Goal: Information Seeking & Learning: Understand process/instructions

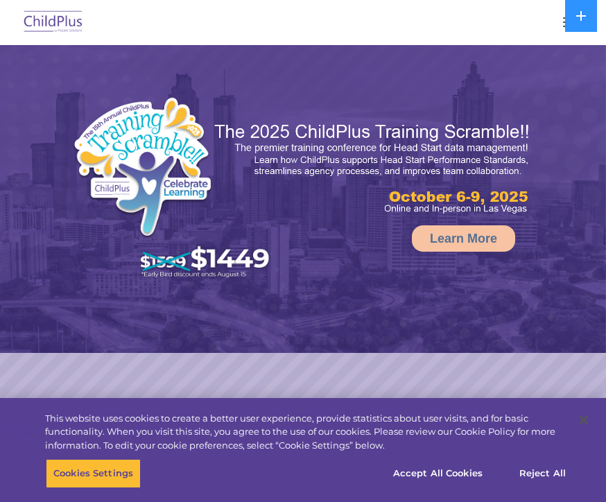
select select "MEDIUM"
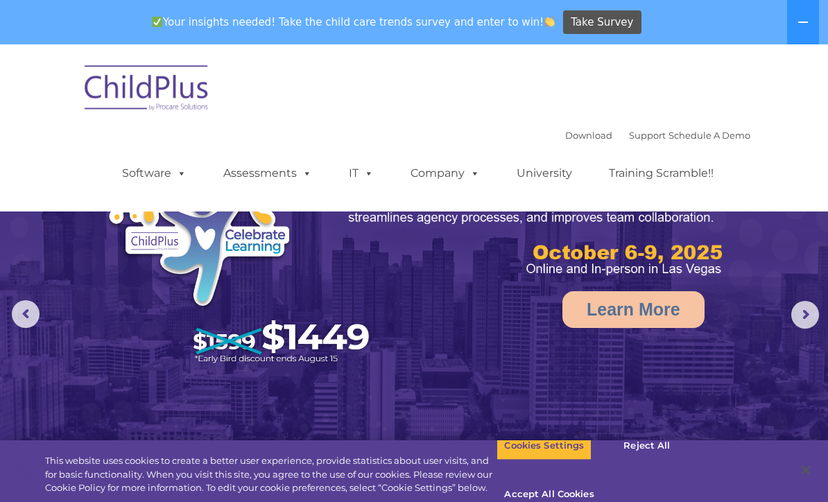
click at [144, 91] on img at bounding box center [147, 89] width 139 height 69
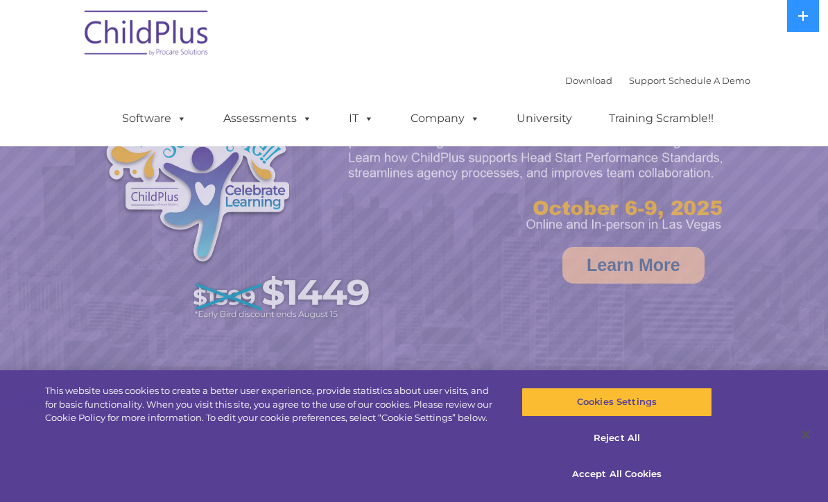
scroll to position [588, 0]
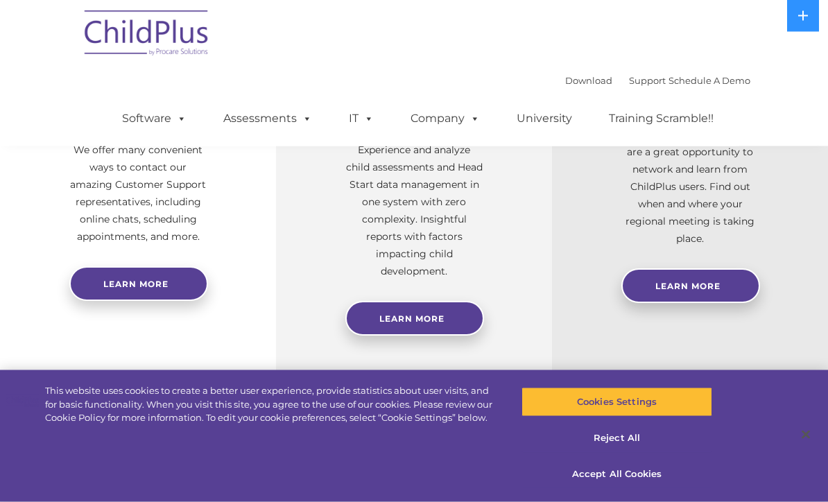
select select "MEDIUM"
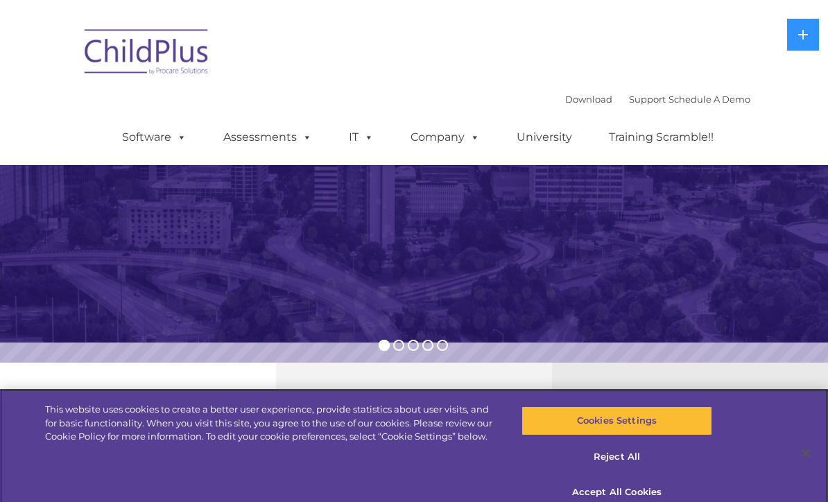
scroll to position [0, 0]
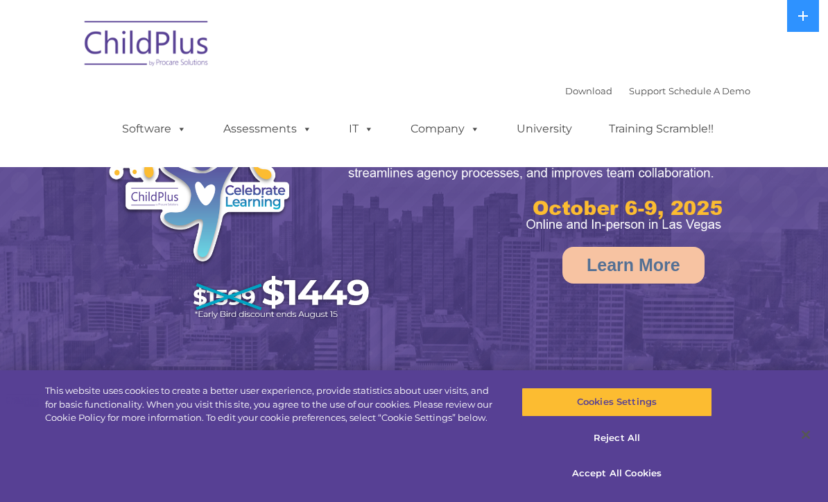
select select "MEDIUM"
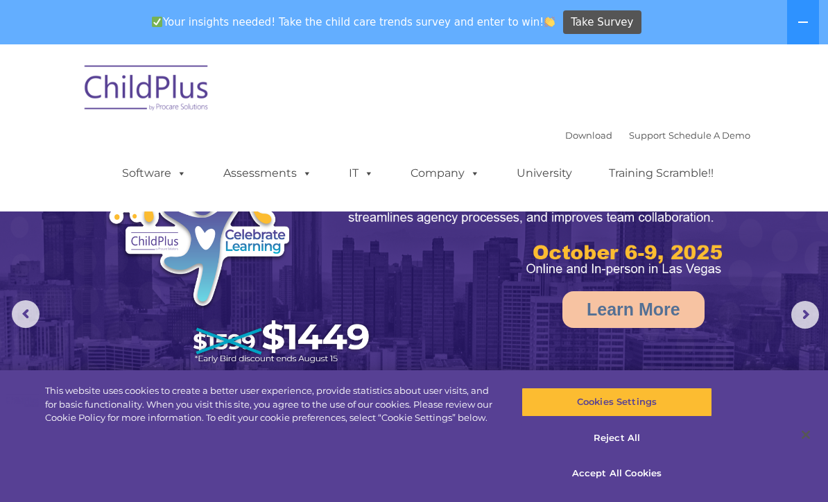
click at [171, 108] on img at bounding box center [147, 89] width 139 height 69
click at [801, 19] on icon at bounding box center [802, 22] width 11 height 11
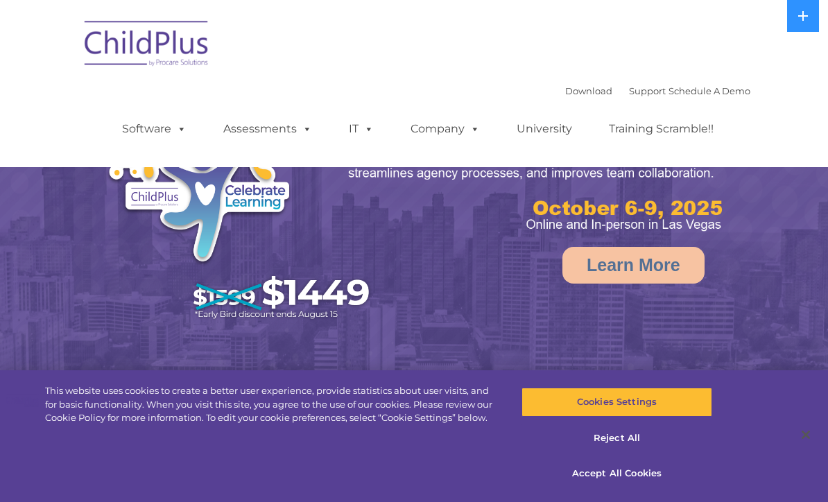
select select "MEDIUM"
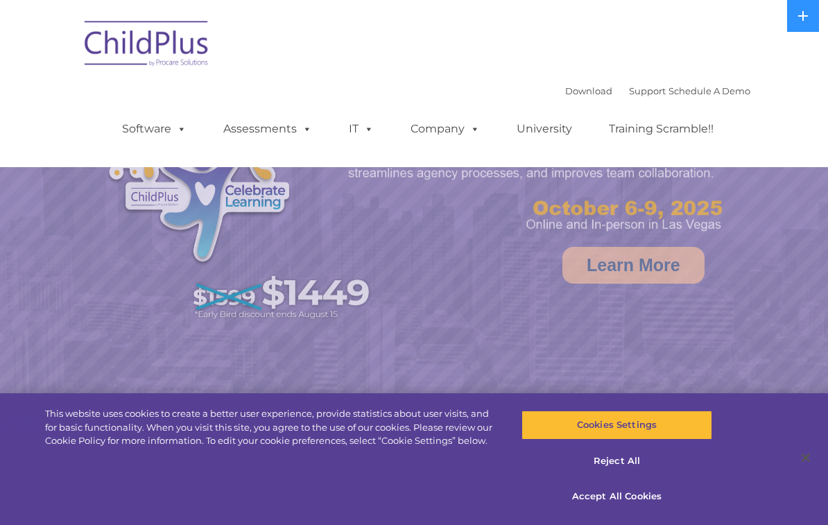
select select "MEDIUM"
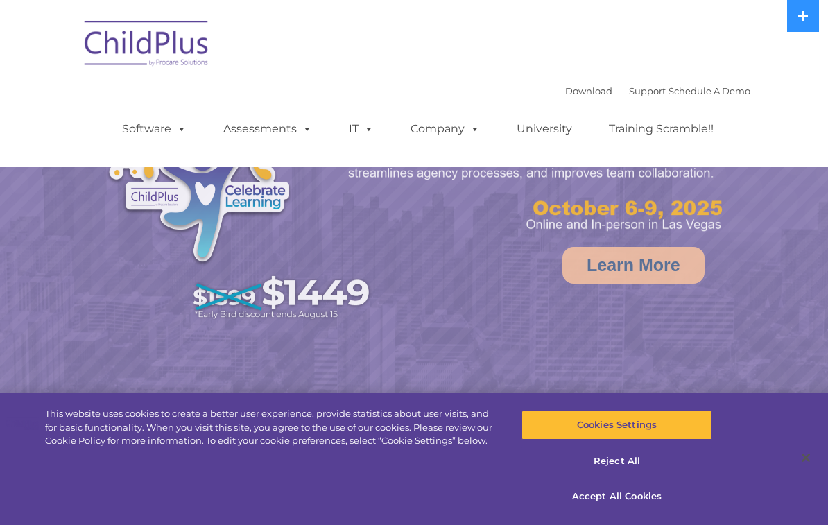
select select "MEDIUM"
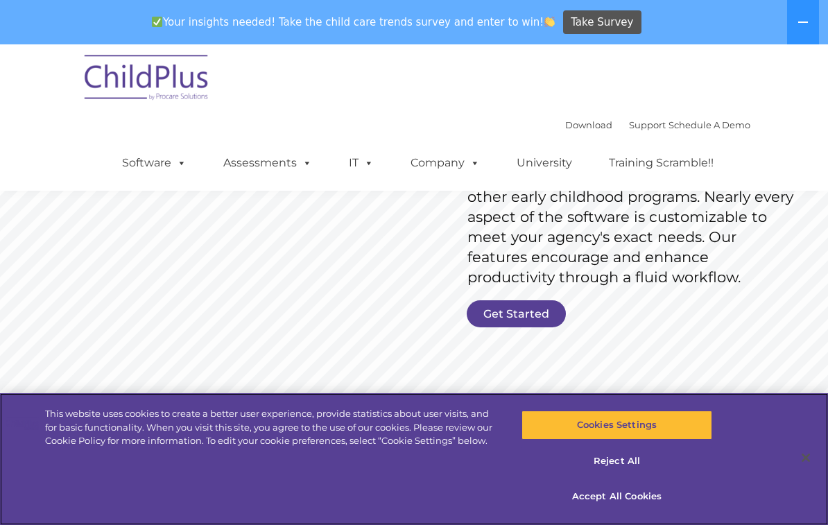
scroll to position [199, 0]
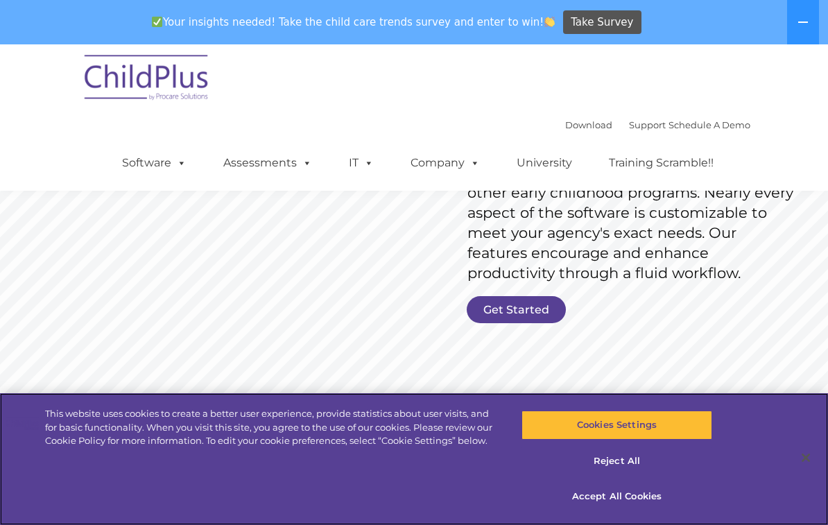
click at [633, 511] on button "Accept All Cookies" at bounding box center [616, 496] width 191 height 29
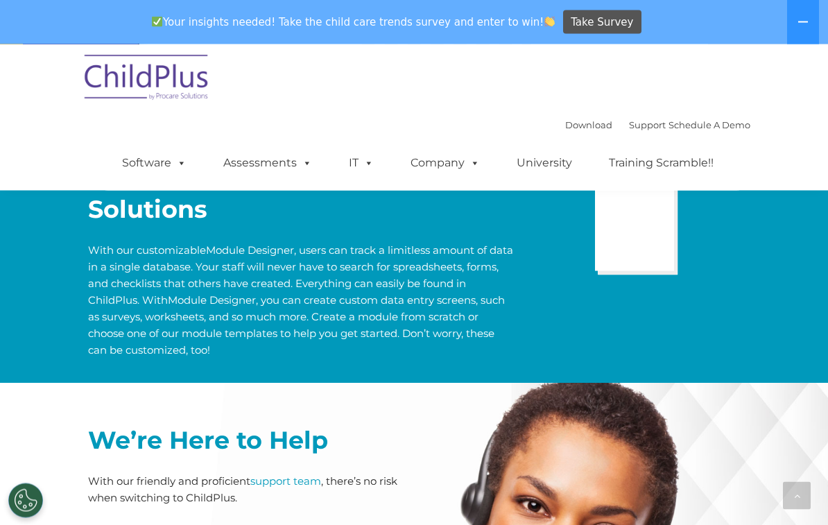
scroll to position [3087, 0]
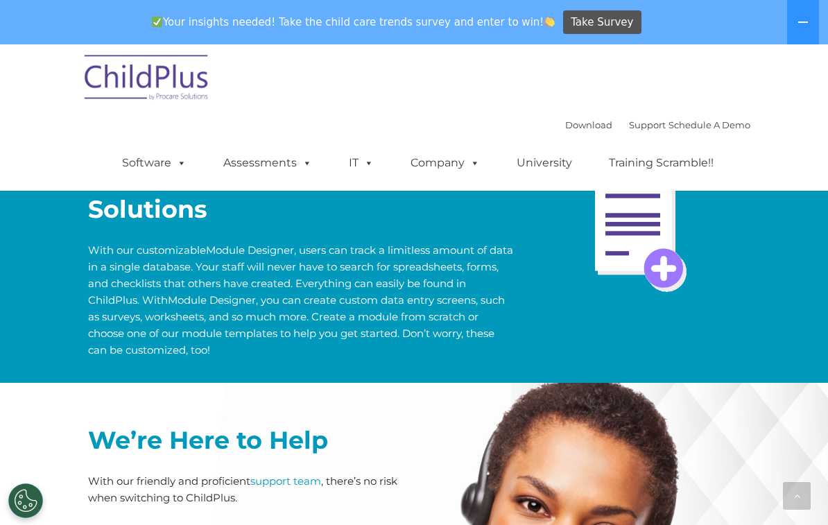
click at [179, 159] on span at bounding box center [178, 162] width 15 height 13
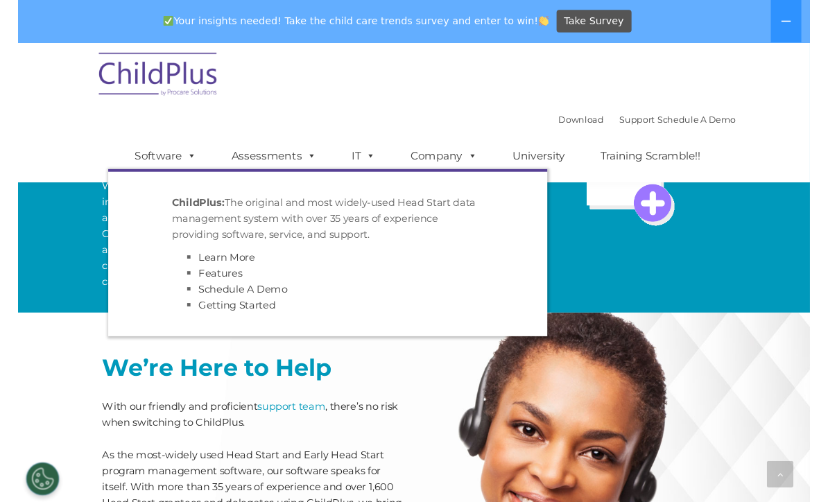
scroll to position [3141, 0]
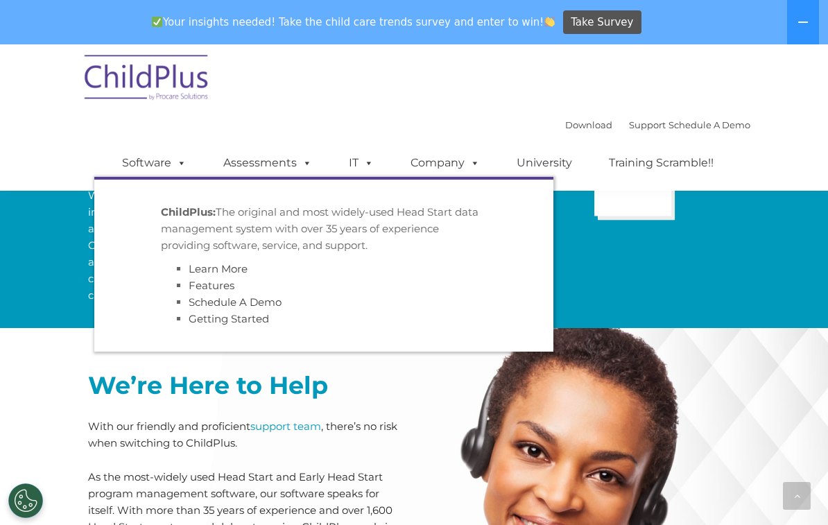
click at [802, 17] on icon at bounding box center [802, 22] width 11 height 11
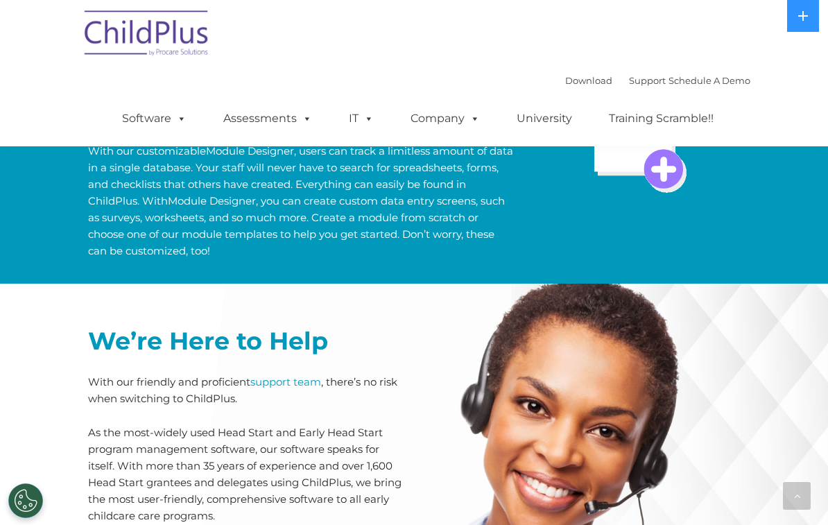
click at [803, 11] on icon at bounding box center [803, 16] width 10 height 10
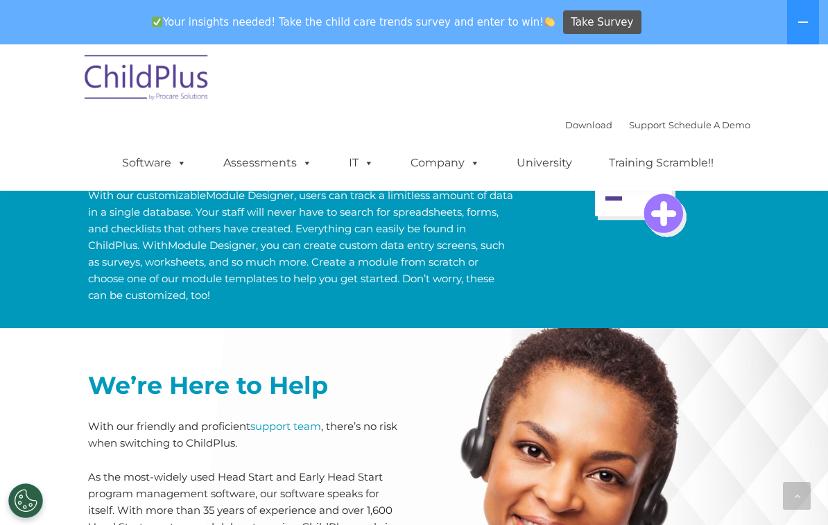
click at [783, 130] on nav "Download Support | Schedule A Demo  MENU MENU Software ChildPlus: The original…" at bounding box center [414, 117] width 828 height 146
click at [300, 164] on span at bounding box center [304, 162] width 15 height 13
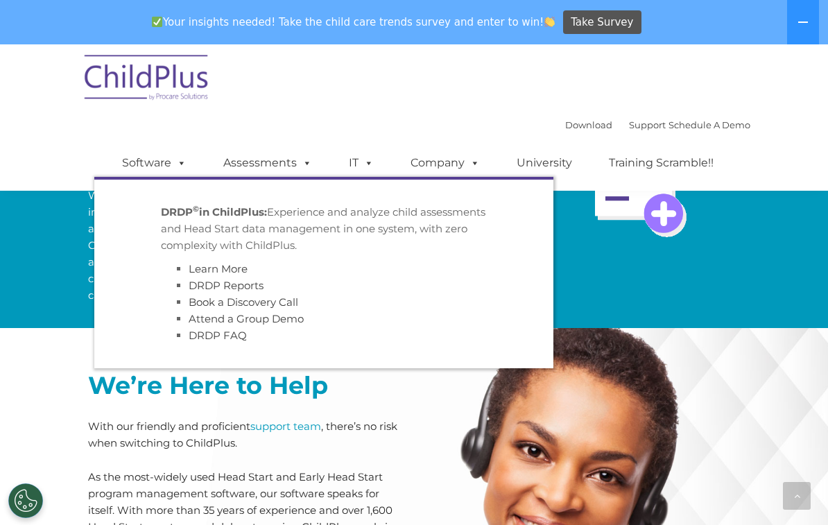
click at [740, 74] on div "Download Support | Schedule A Demo  MENU MENU Software ChildPlus: The original…" at bounding box center [414, 117] width 673 height 146
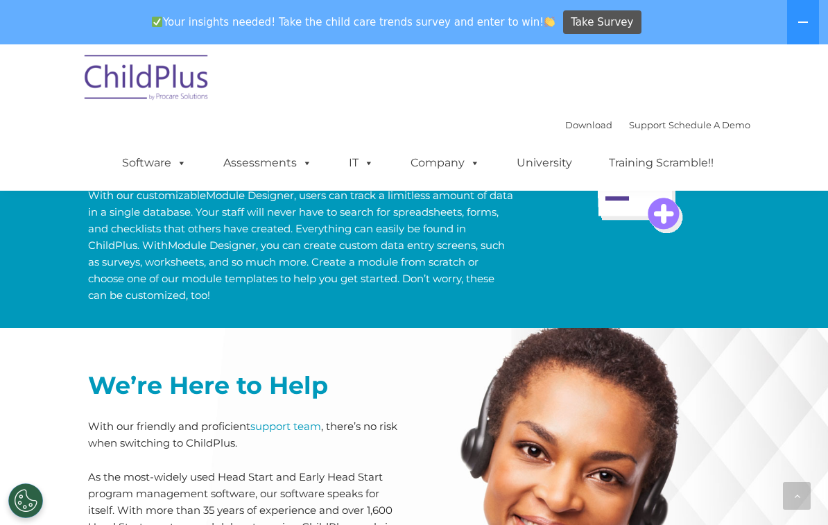
click at [571, 126] on link "Download" at bounding box center [588, 124] width 47 height 11
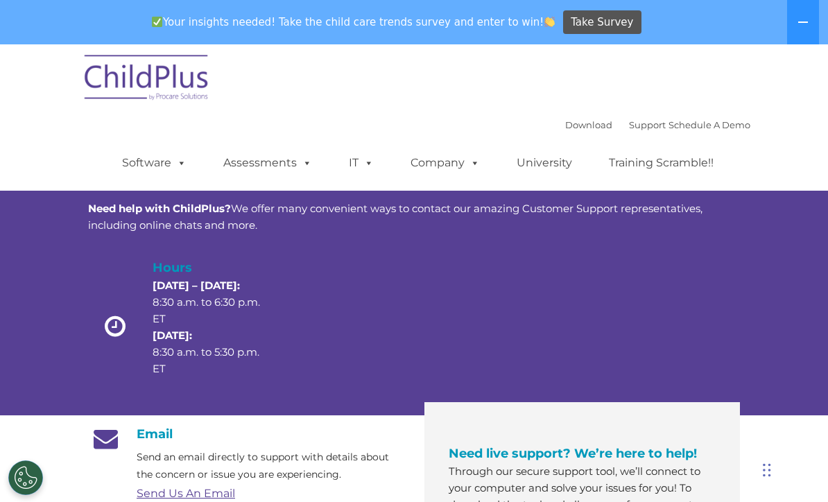
click at [765, 275] on div "Customer Support Need help with ChildPlus? We offer many convenient ways to con…" at bounding box center [414, 254] width 828 height 322
